Goal: Transaction & Acquisition: Subscribe to service/newsletter

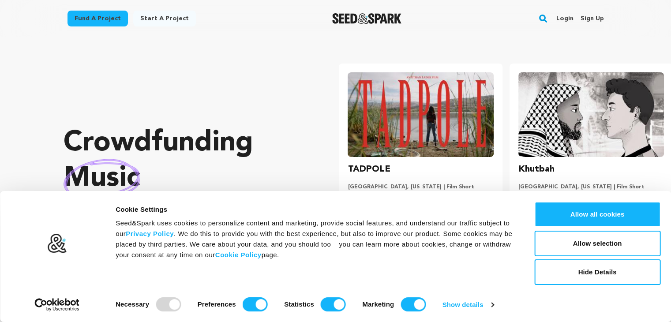
click at [586, 18] on link "Sign up" at bounding box center [591, 18] width 23 height 14
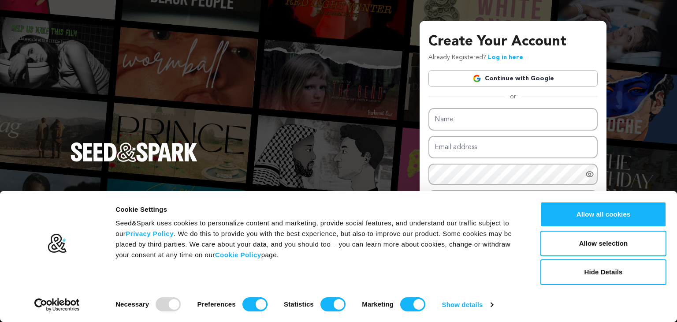
click at [520, 78] on link "Continue with Google" at bounding box center [513, 78] width 169 height 17
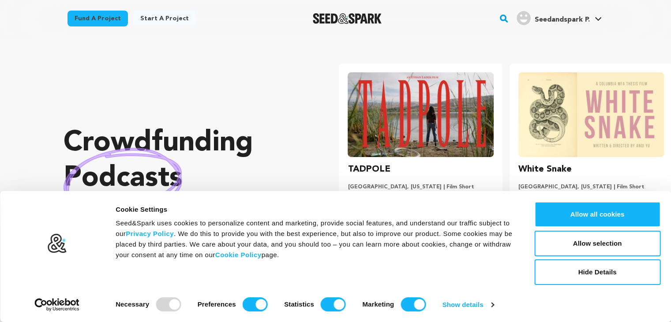
click at [553, 16] on span "Seedandspark P." at bounding box center [561, 19] width 55 height 7
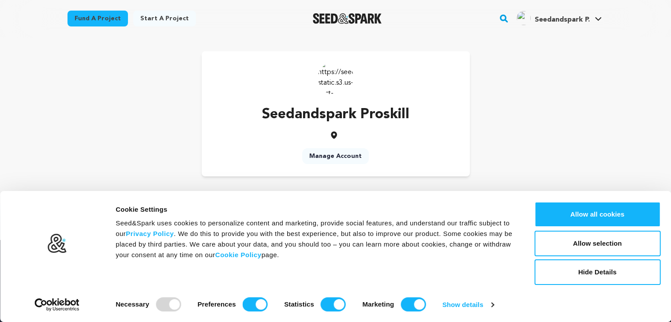
click at [553, 16] on span "Seedandspark P." at bounding box center [561, 19] width 55 height 7
